Goal: Task Accomplishment & Management: Use online tool/utility

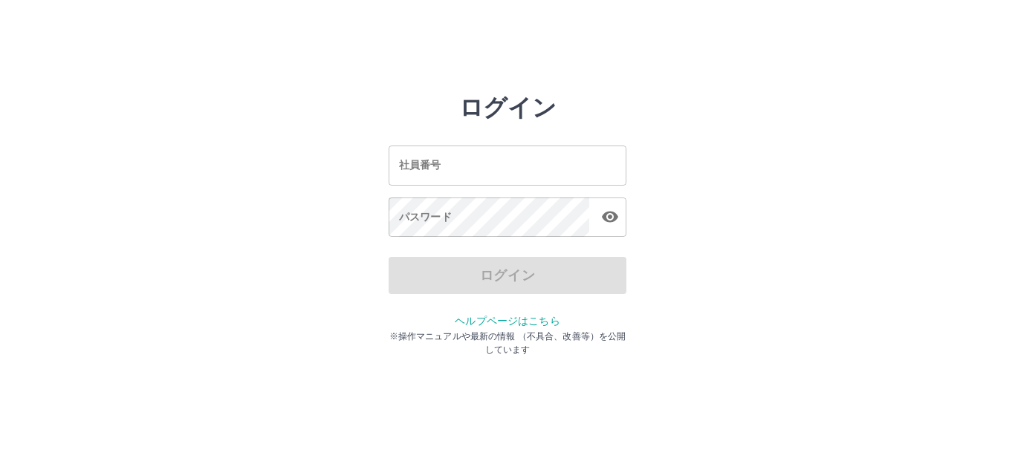
click at [461, 153] on input "社員番号" at bounding box center [508, 165] width 238 height 39
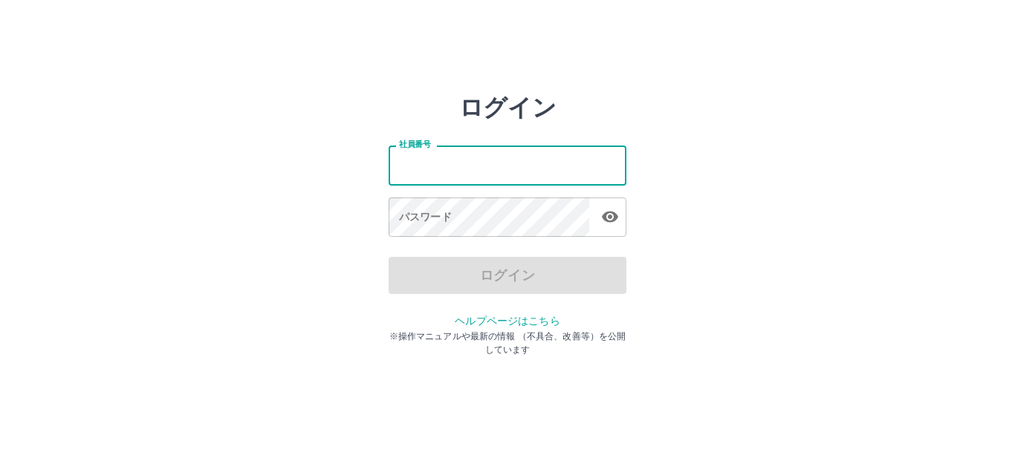
type input "*******"
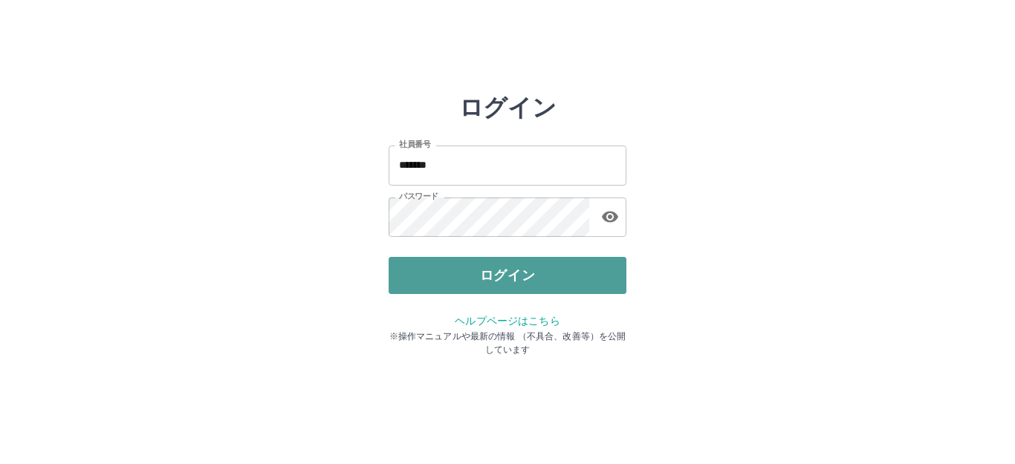
click at [536, 283] on button "ログイン" at bounding box center [508, 275] width 238 height 37
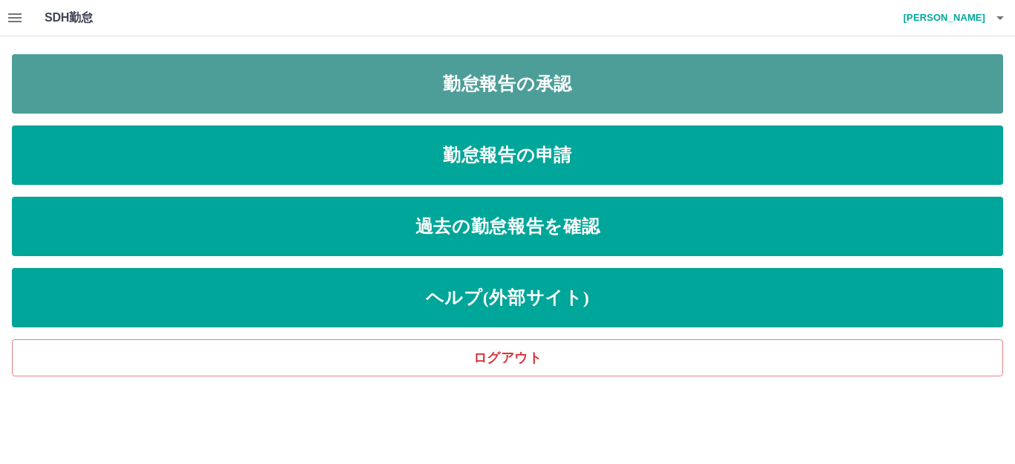
drag, startPoint x: 591, startPoint y: 75, endPoint x: 583, endPoint y: 81, distance: 10.1
click at [588, 77] on link "勤怠報告の承認" at bounding box center [507, 83] width 991 height 59
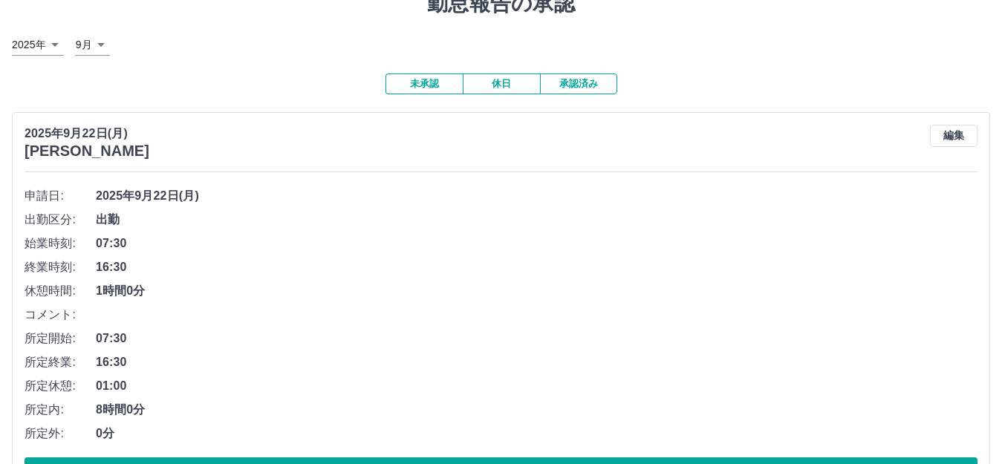
scroll to position [149, 0]
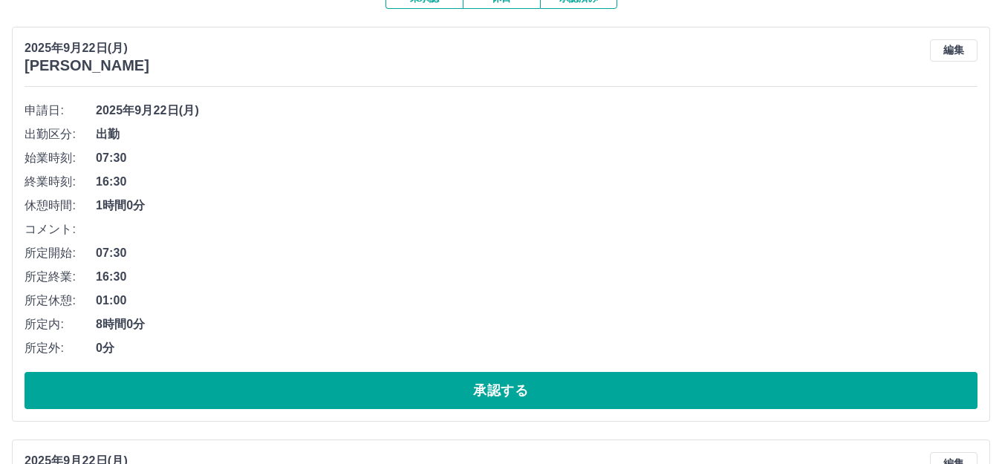
click at [472, 409] on button "承認する" at bounding box center [501, 390] width 953 height 37
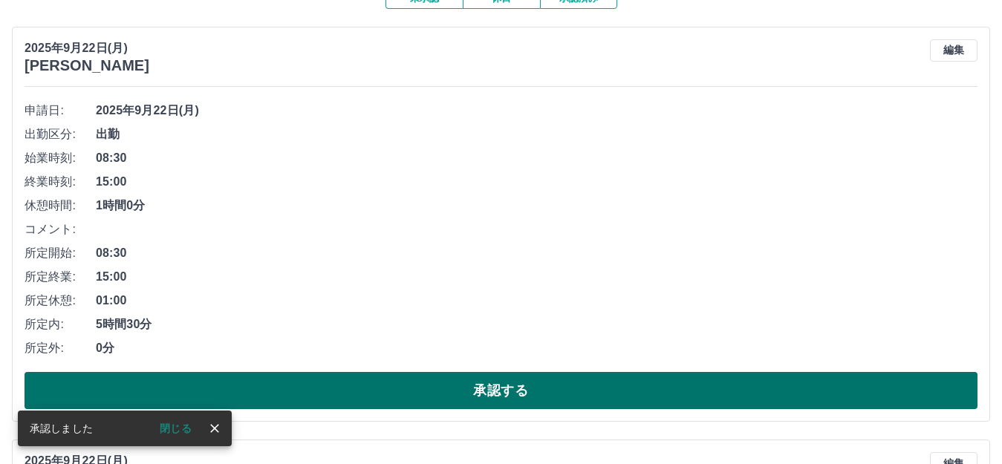
click at [510, 383] on button "承認する" at bounding box center [501, 390] width 953 height 37
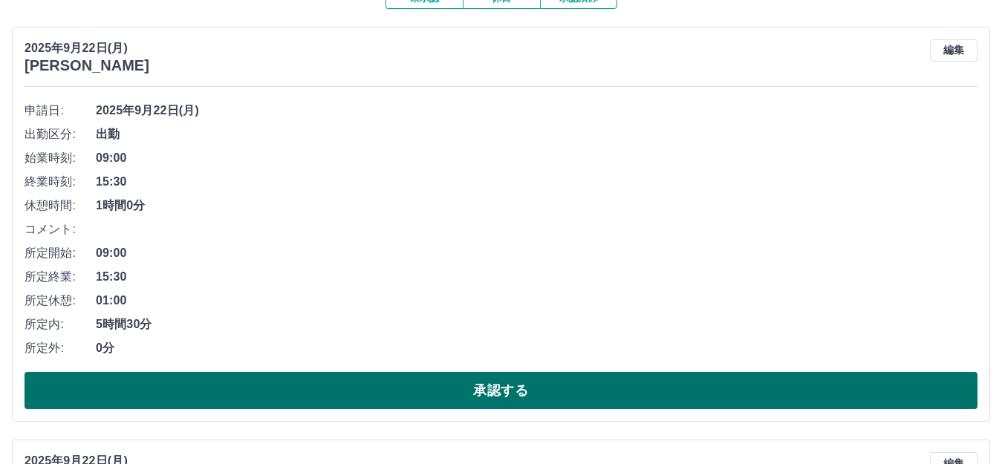
click at [512, 392] on button "承認する" at bounding box center [501, 390] width 953 height 37
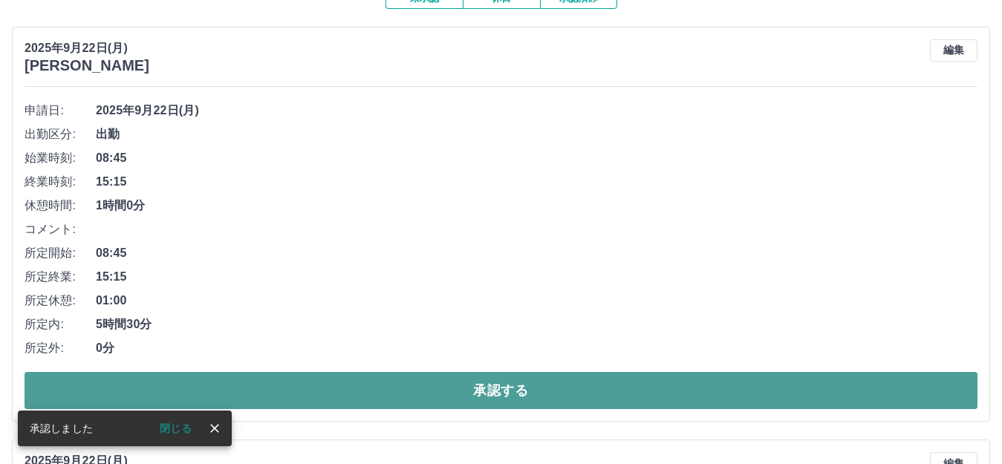
click at [516, 392] on button "承認する" at bounding box center [501, 390] width 953 height 37
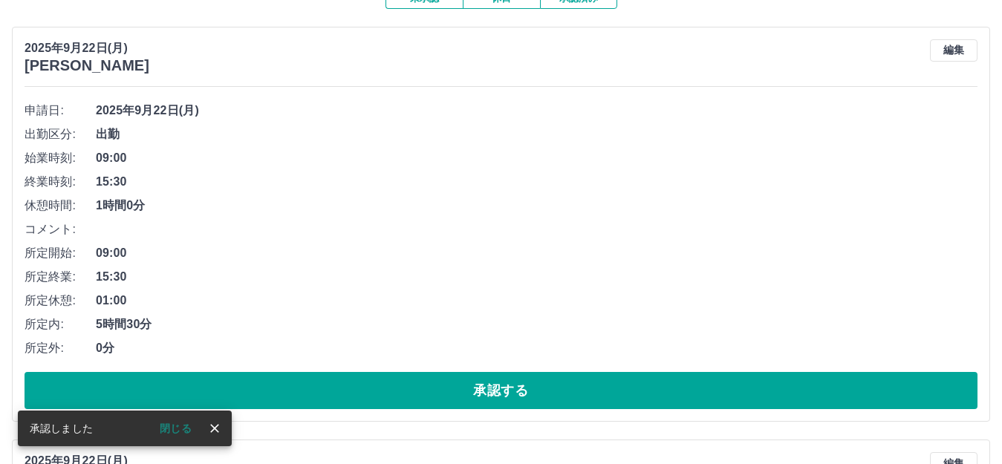
click at [516, 392] on button "承認する" at bounding box center [501, 390] width 953 height 37
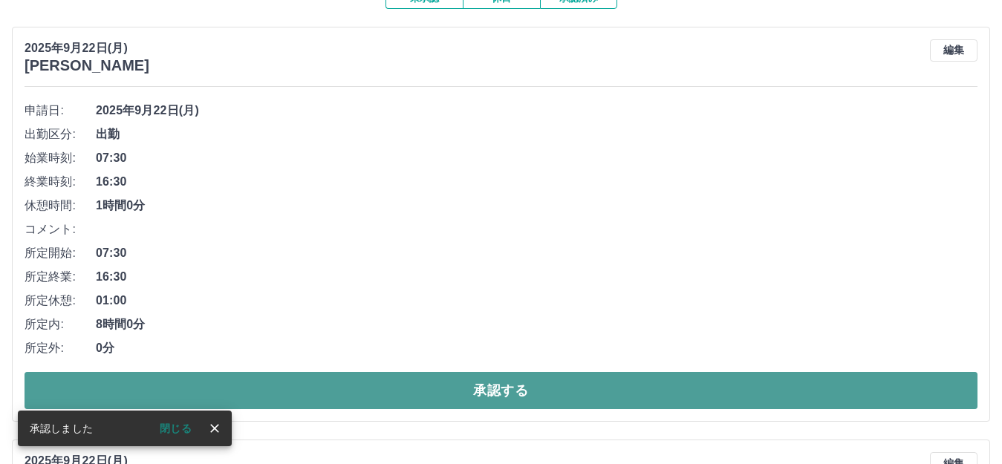
drag, startPoint x: 531, startPoint y: 385, endPoint x: 539, endPoint y: 395, distance: 12.7
click at [535, 389] on button "承認する" at bounding box center [501, 390] width 953 height 37
click at [554, 396] on button "承認する" at bounding box center [501, 390] width 953 height 37
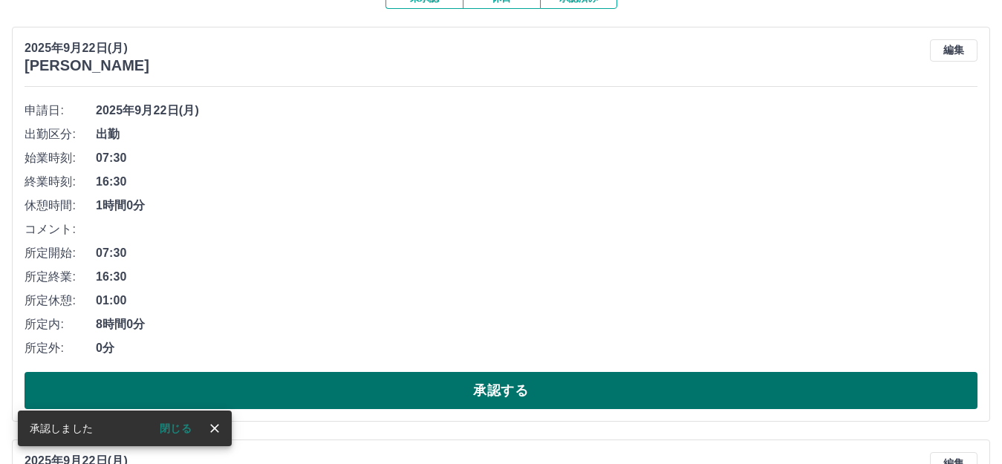
click at [558, 394] on button "承認する" at bounding box center [501, 390] width 953 height 37
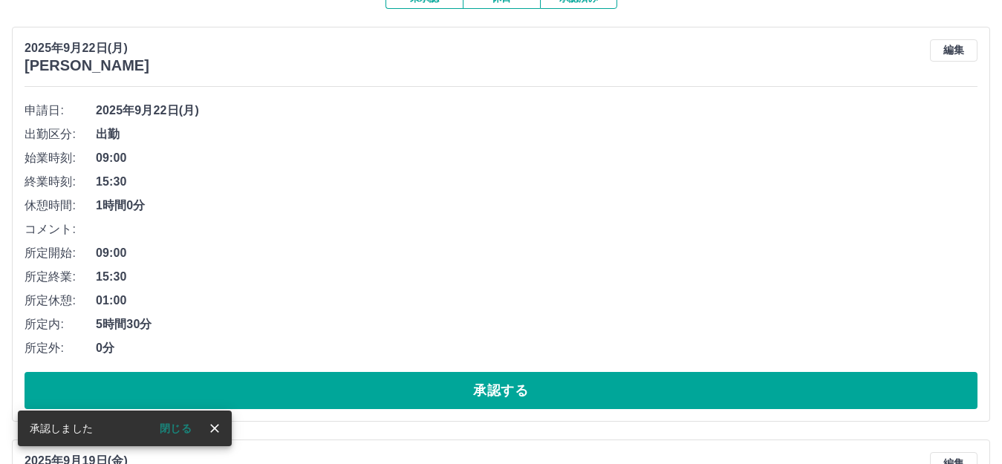
click at [558, 394] on button "承認する" at bounding box center [501, 390] width 953 height 37
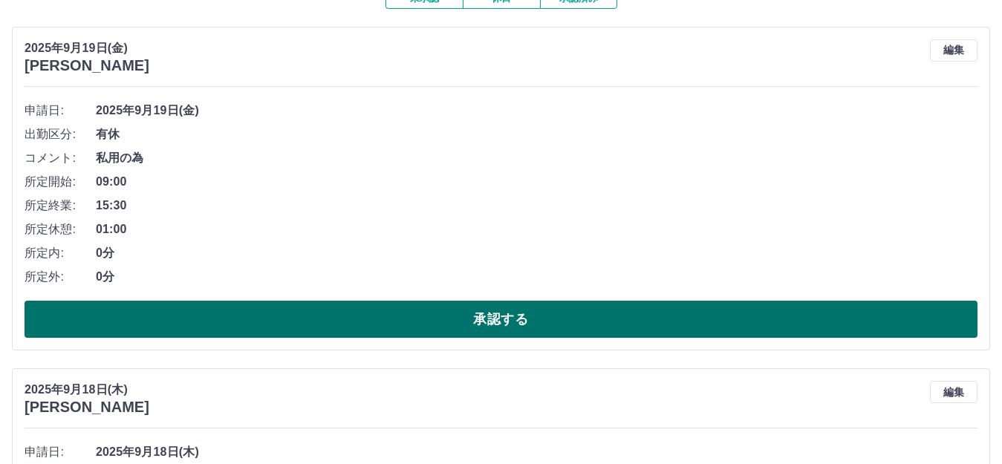
click at [597, 325] on button "承認する" at bounding box center [501, 319] width 953 height 37
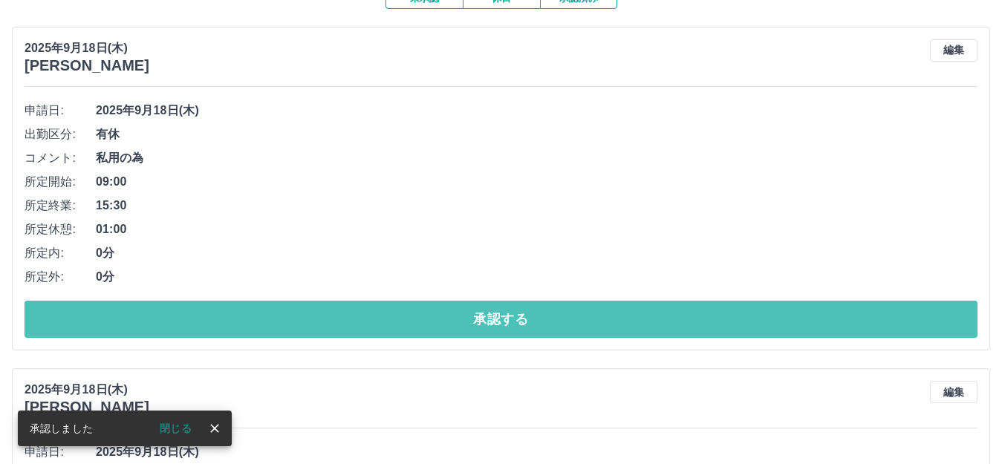
click at [598, 325] on button "承認する" at bounding box center [501, 319] width 953 height 37
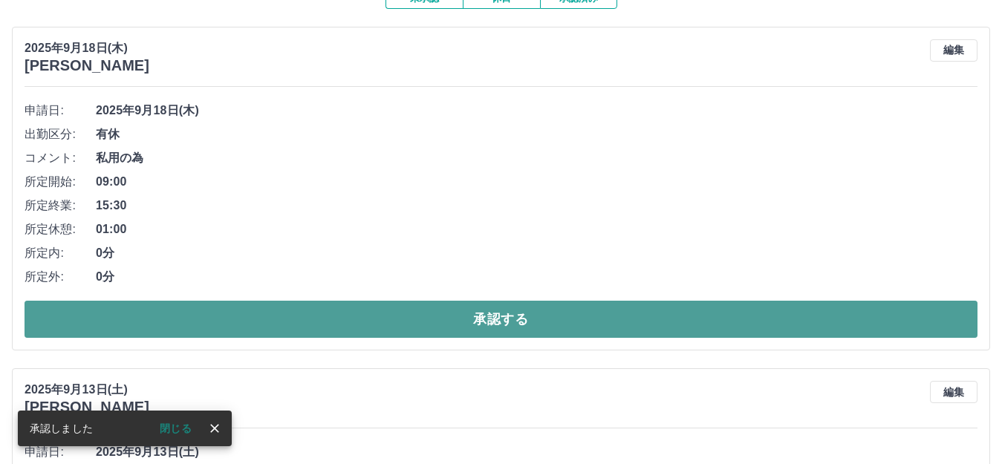
click at [666, 333] on button "承認する" at bounding box center [501, 319] width 953 height 37
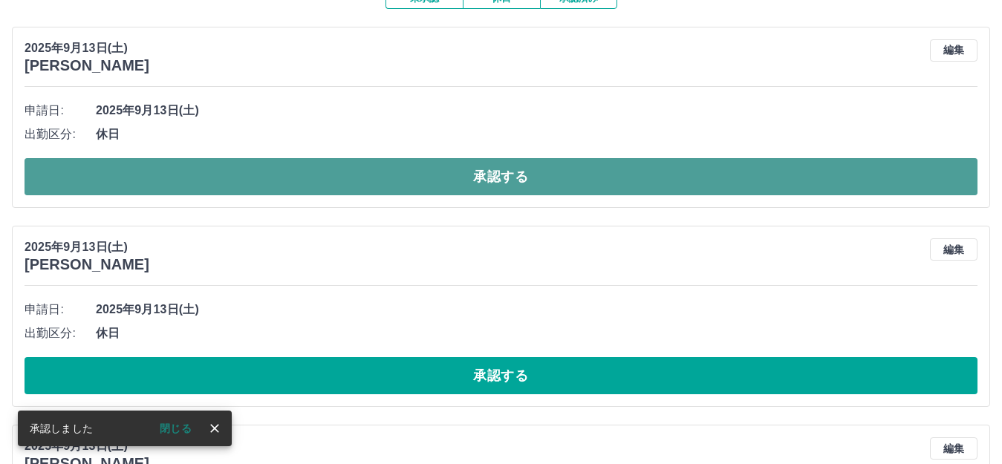
click at [576, 179] on button "承認する" at bounding box center [501, 176] width 953 height 37
click at [578, 184] on button "承認する" at bounding box center [501, 176] width 953 height 37
click at [585, 172] on button "承認する" at bounding box center [501, 176] width 953 height 37
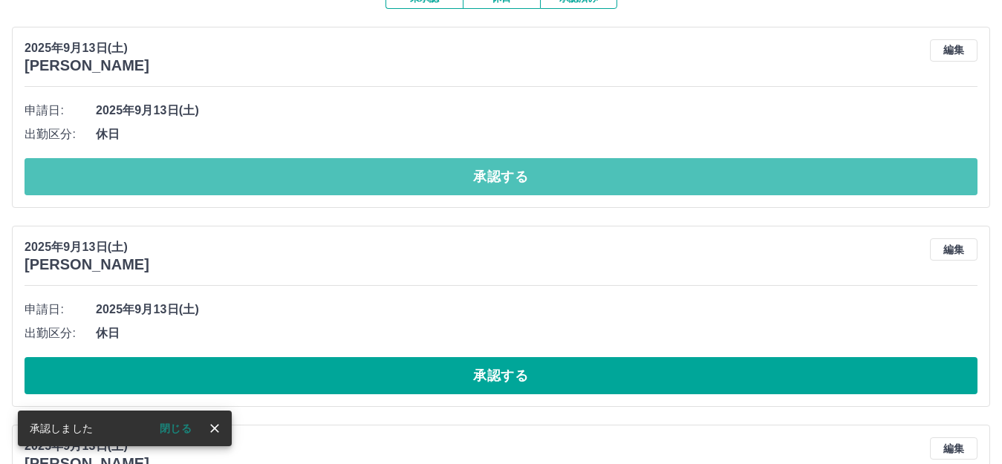
click at [585, 172] on button "承認する" at bounding box center [501, 176] width 953 height 37
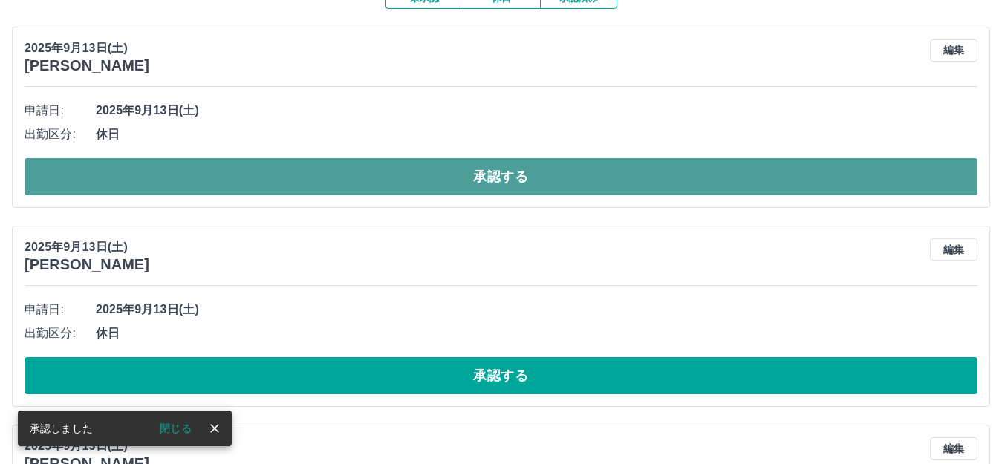
drag, startPoint x: 585, startPoint y: 170, endPoint x: 578, endPoint y: 169, distance: 7.6
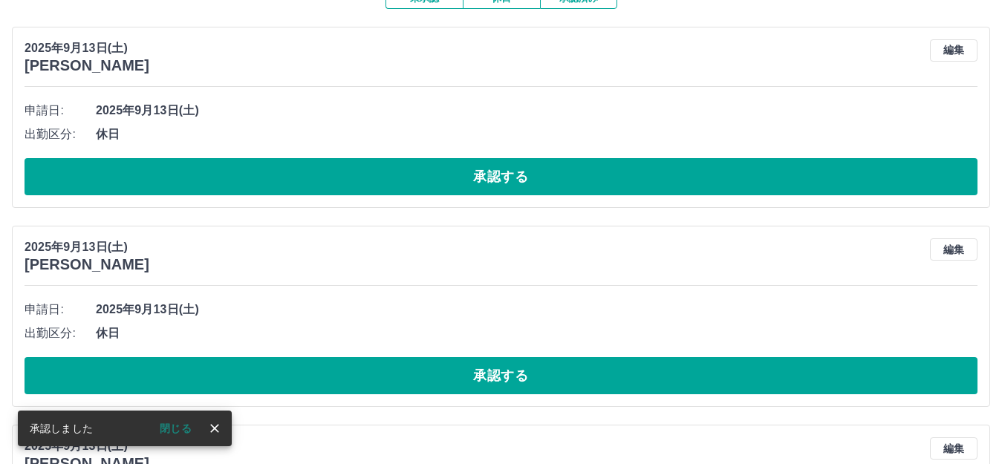
drag, startPoint x: 578, startPoint y: 169, endPoint x: 475, endPoint y: 90, distance: 129.9
click at [475, 90] on div "2025年9月13日(土) 伊規須　圭子 編集 申請日: 2025年9月13日(土) 出勤区分: 休日 承認する" at bounding box center [501, 117] width 979 height 181
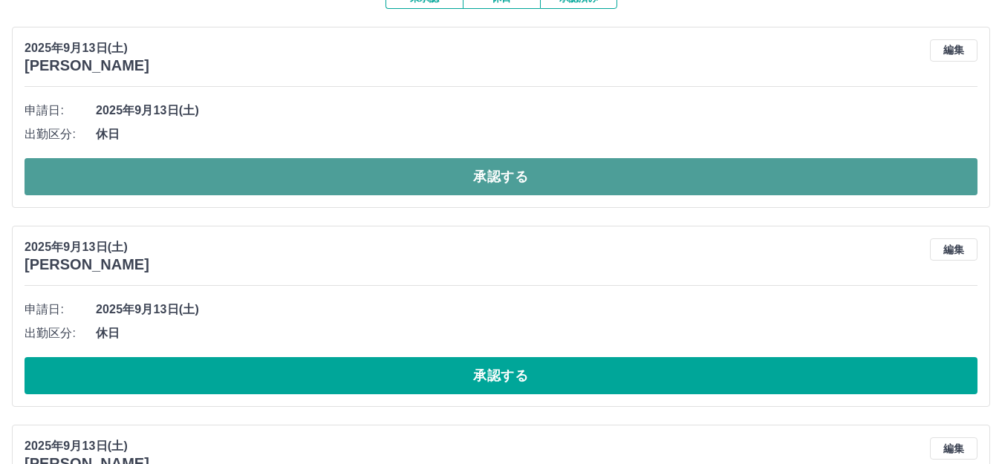
click at [510, 178] on button "承認する" at bounding box center [501, 176] width 953 height 37
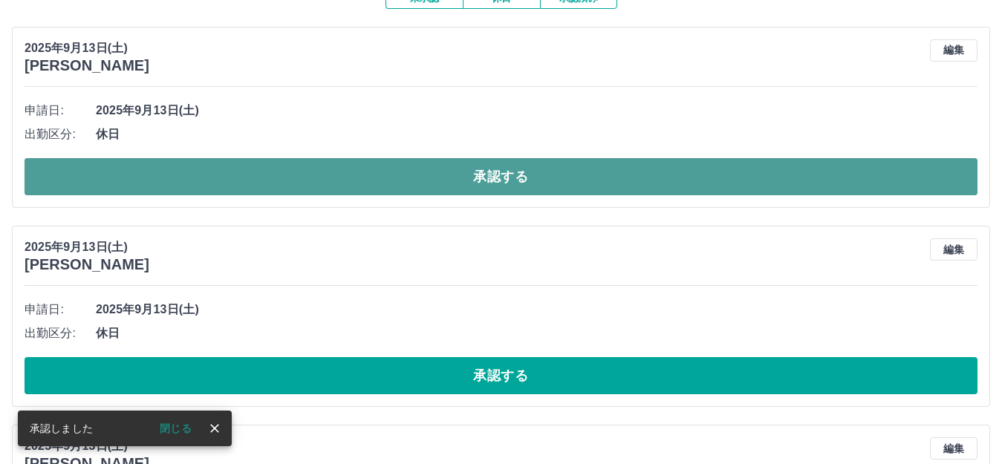
click at [513, 172] on button "承認する" at bounding box center [501, 176] width 953 height 37
click at [515, 172] on button "承認する" at bounding box center [501, 176] width 953 height 37
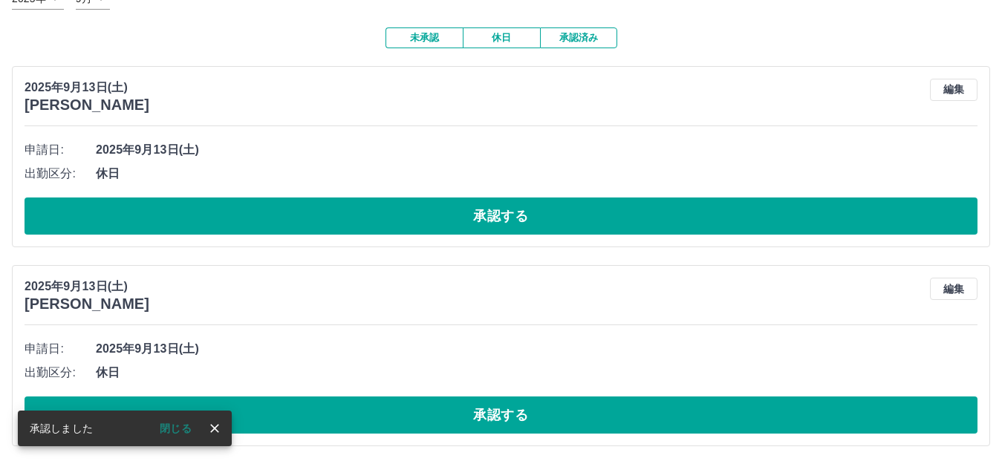
scroll to position [111, 0]
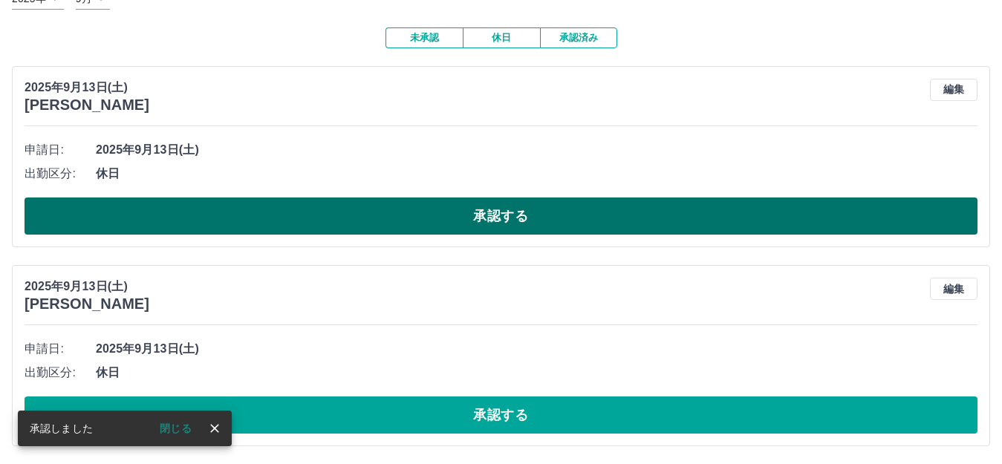
drag, startPoint x: 507, startPoint y: 223, endPoint x: 514, endPoint y: 234, distance: 13.4
click at [507, 223] on button "承認する" at bounding box center [501, 216] width 953 height 37
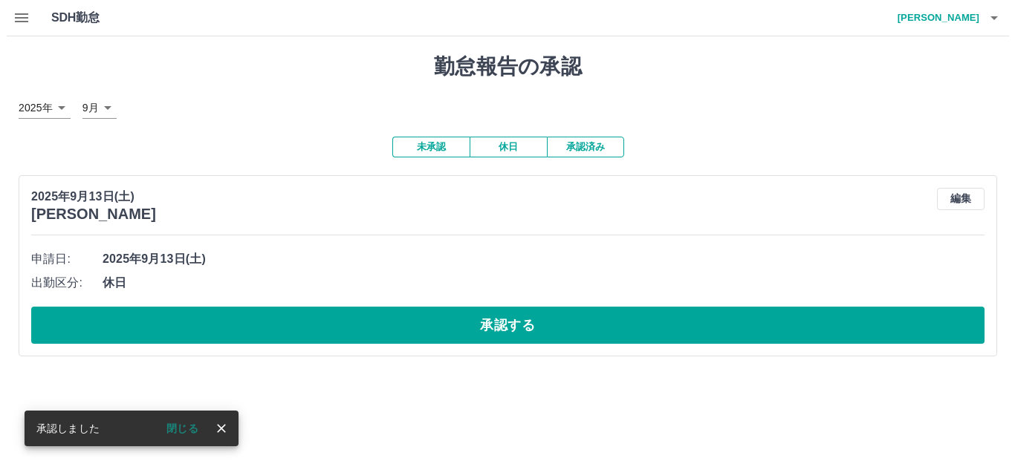
scroll to position [0, 0]
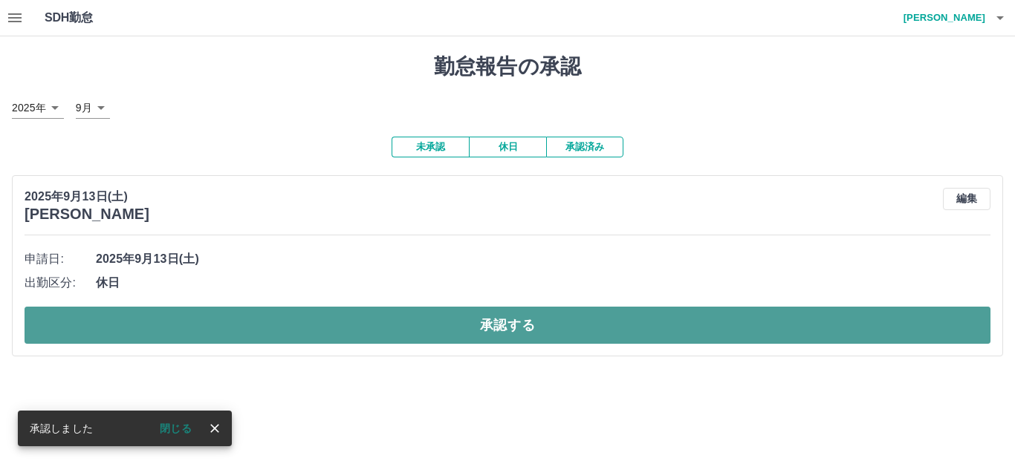
click at [533, 319] on button "承認する" at bounding box center [508, 325] width 966 height 37
